Goal: Download file/media

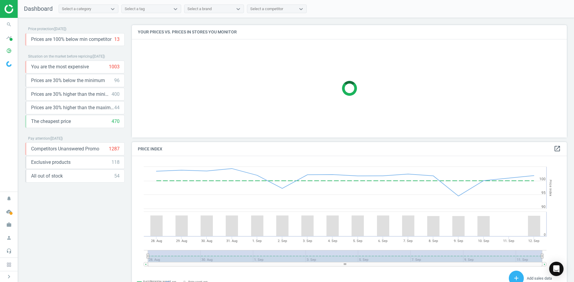
scroll to position [128, 440]
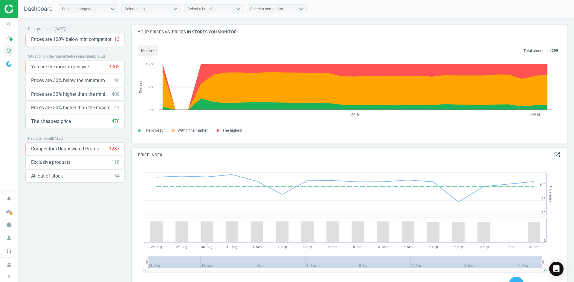
click at [9, 48] on icon "pie_chart_outlined" at bounding box center [8, 50] width 11 height 11
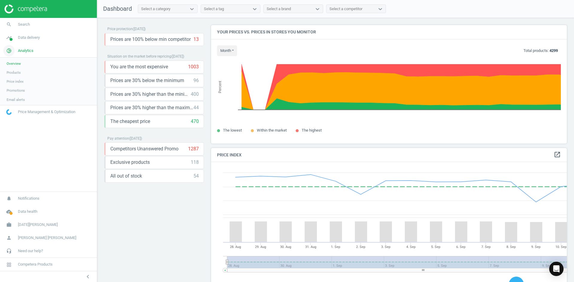
scroll to position [147, 360]
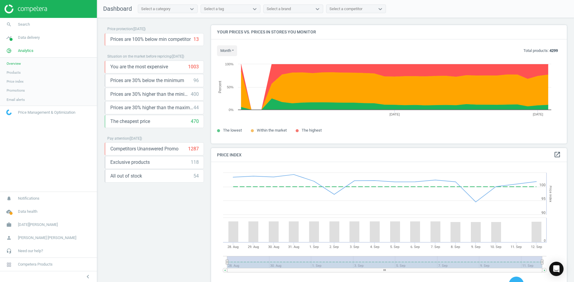
click at [19, 72] on span "Products" at bounding box center [14, 72] width 14 height 5
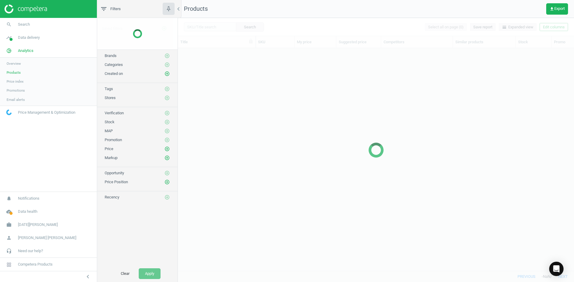
scroll to position [214, 391]
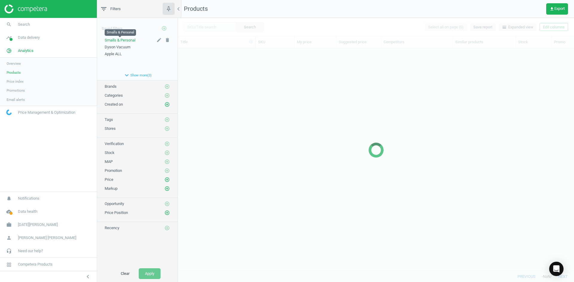
click at [117, 39] on span "Smalls & Personal" at bounding box center [120, 40] width 31 height 4
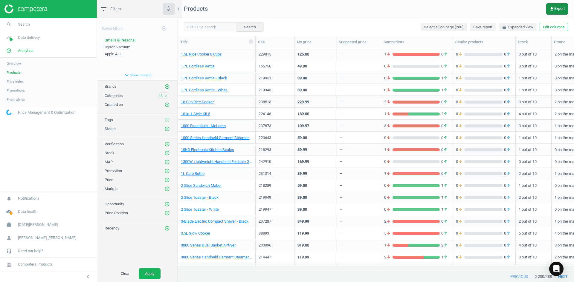
click at [555, 9] on span "get_app Export" at bounding box center [556, 9] width 15 height 5
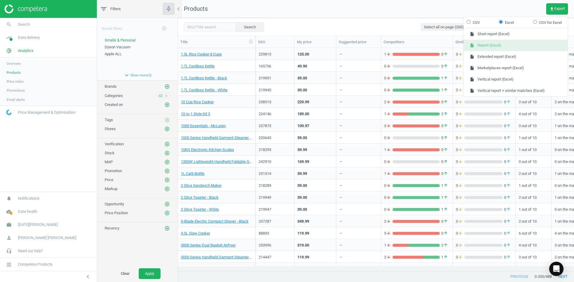
click at [497, 45] on button "insert_drive_file Report (Excel)" at bounding box center [515, 45] width 104 height 11
